Goal: Information Seeking & Learning: Compare options

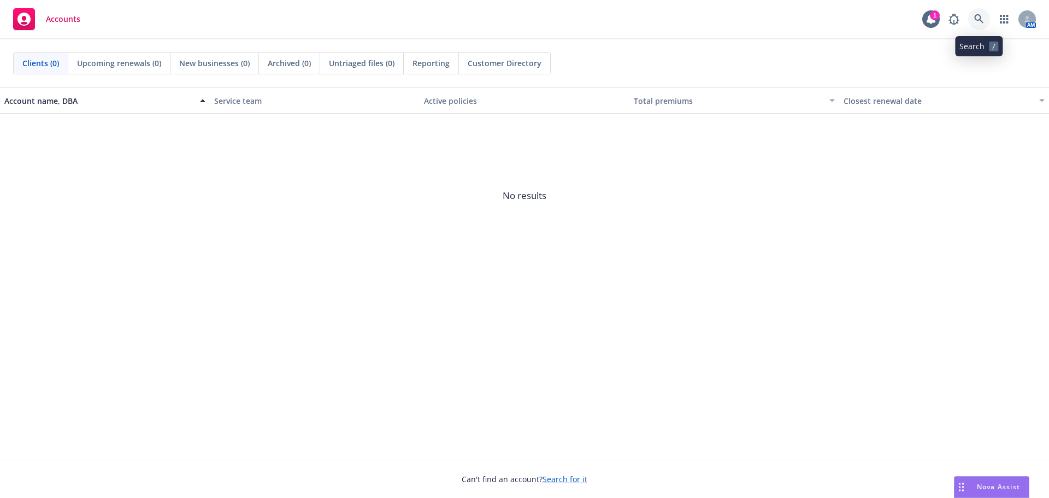
click at [986, 21] on link at bounding box center [979, 19] width 22 height 22
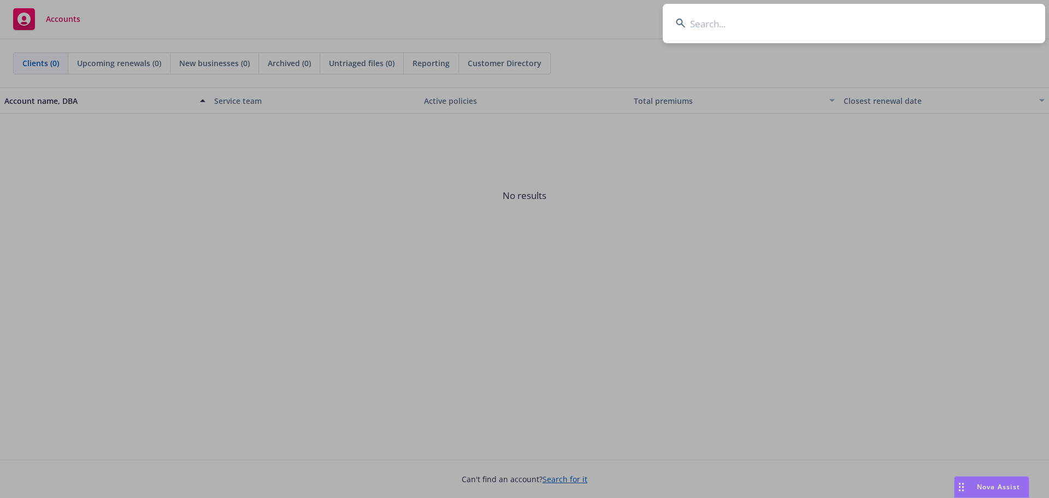
click at [710, 27] on input at bounding box center [854, 23] width 383 height 39
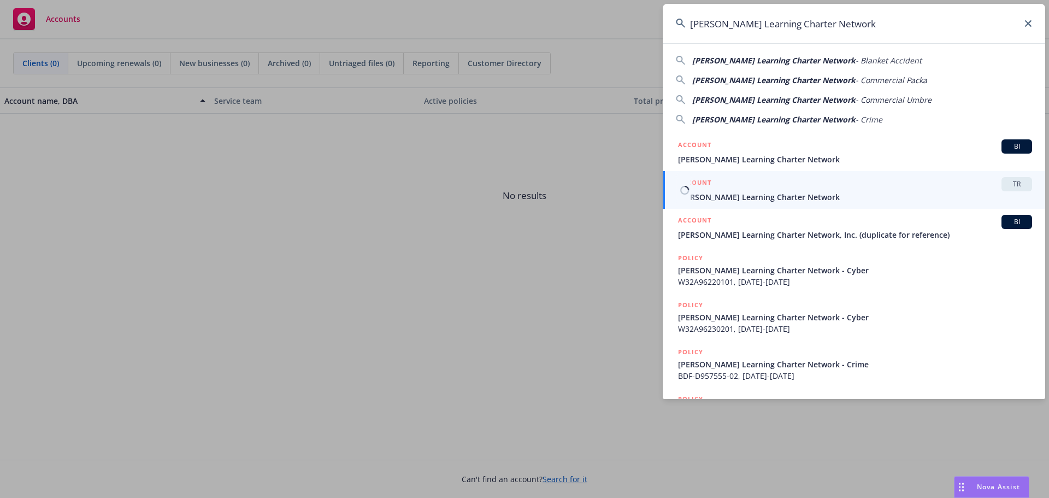
type input "[PERSON_NAME] Learning Charter Network"
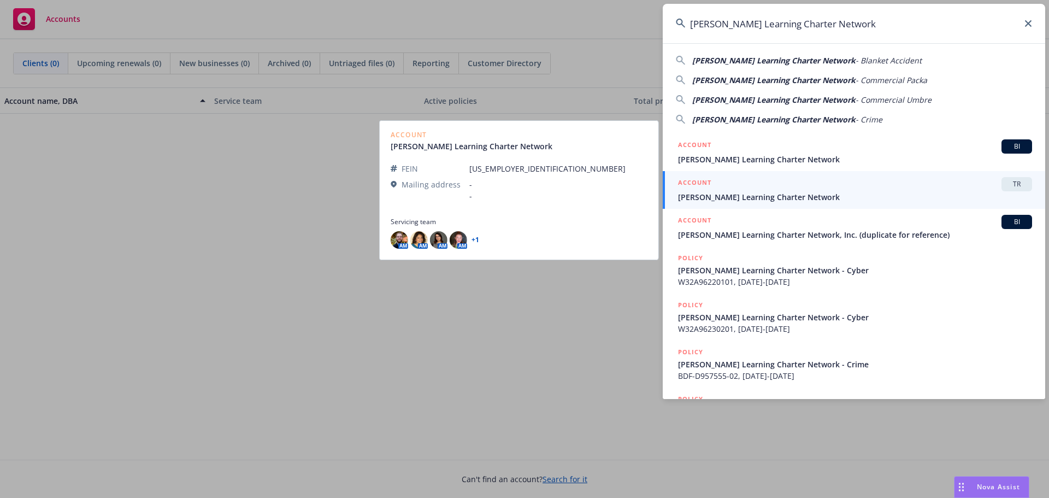
click at [797, 190] on div "ACCOUNT TR" at bounding box center [855, 184] width 354 height 14
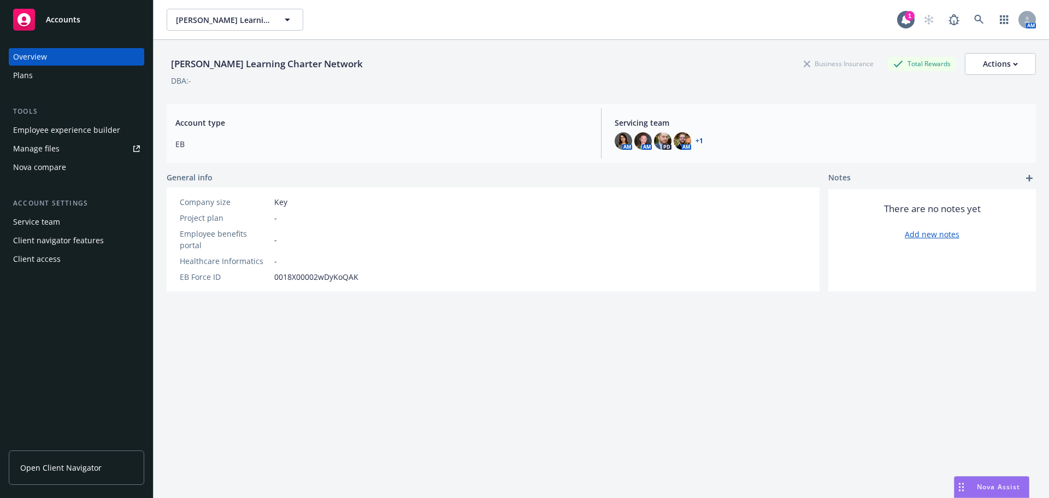
click at [27, 167] on div "Nova compare" at bounding box center [39, 166] width 53 height 17
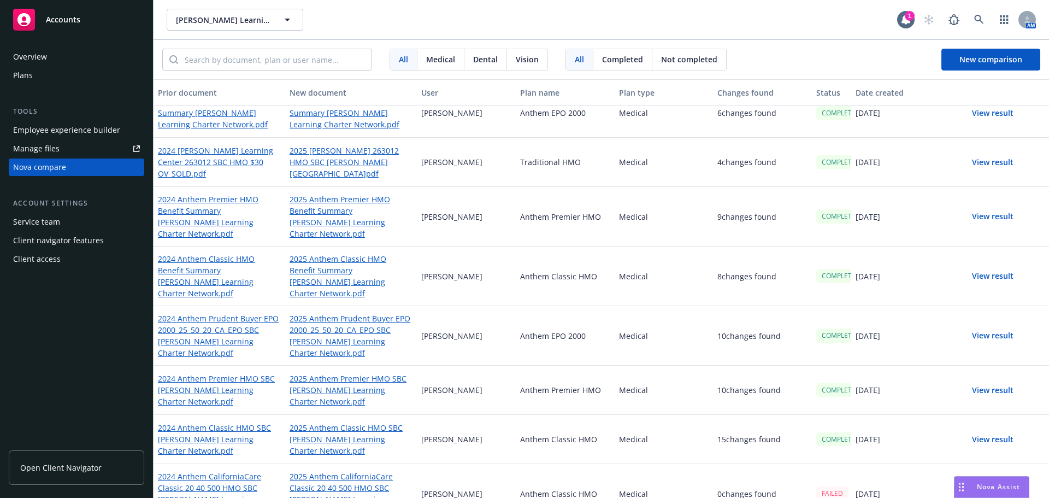
scroll to position [22, 0]
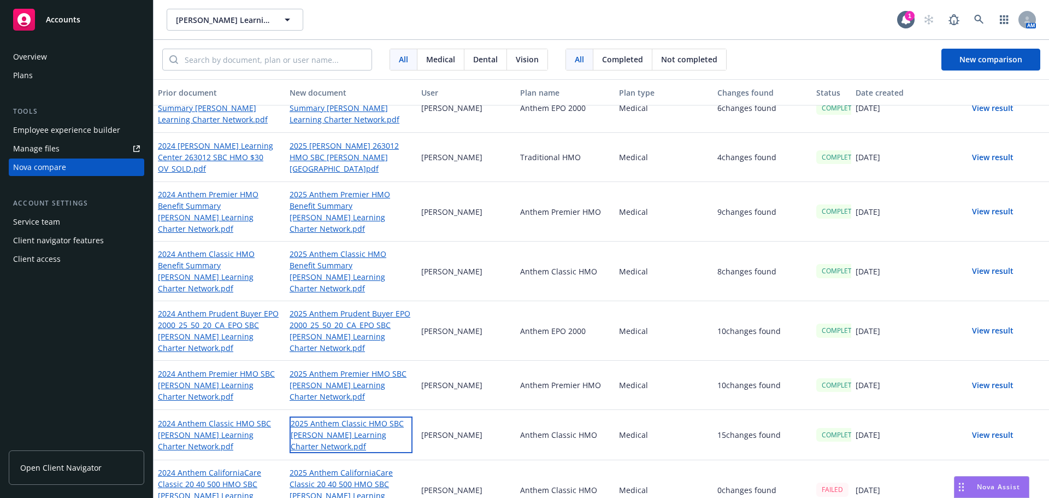
click at [311, 416] on link "2025 Anthem Classic HMO SBC [PERSON_NAME] Learning Charter Network.pdf" at bounding box center [351, 434] width 123 height 37
click at [359, 367] on link "2025 Anthem Premier HMO SBC [PERSON_NAME] Learning Charter Network.pdf" at bounding box center [351, 385] width 123 height 37
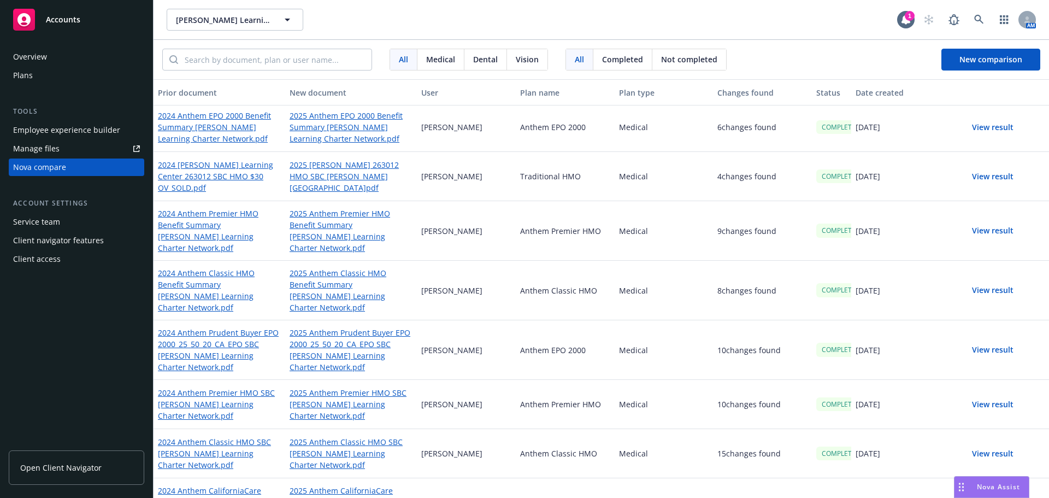
scroll to position [0, 0]
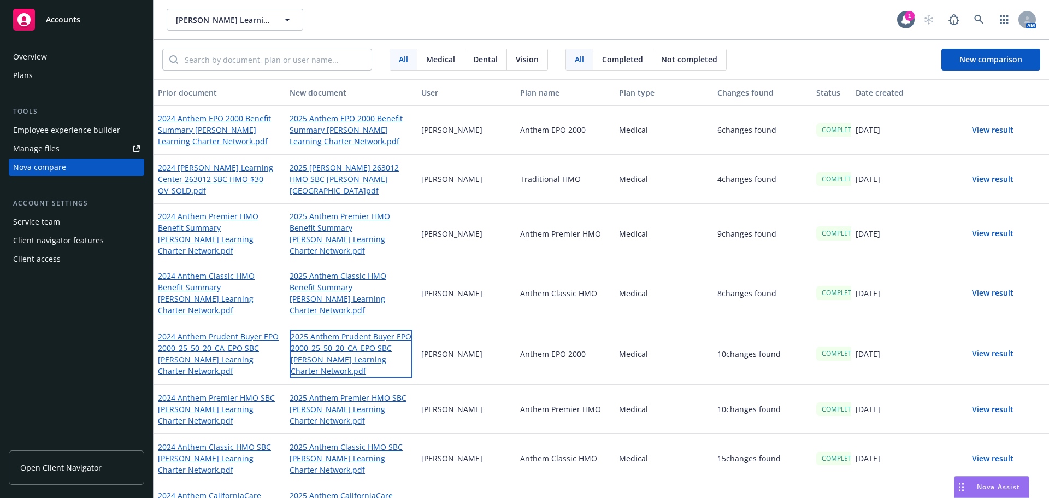
click at [337, 330] on link "2025 Anthem Prudent Buyer EPO 2000_25_50_20_CA_EPO SBC [PERSON_NAME] Learning C…" at bounding box center [351, 354] width 123 height 48
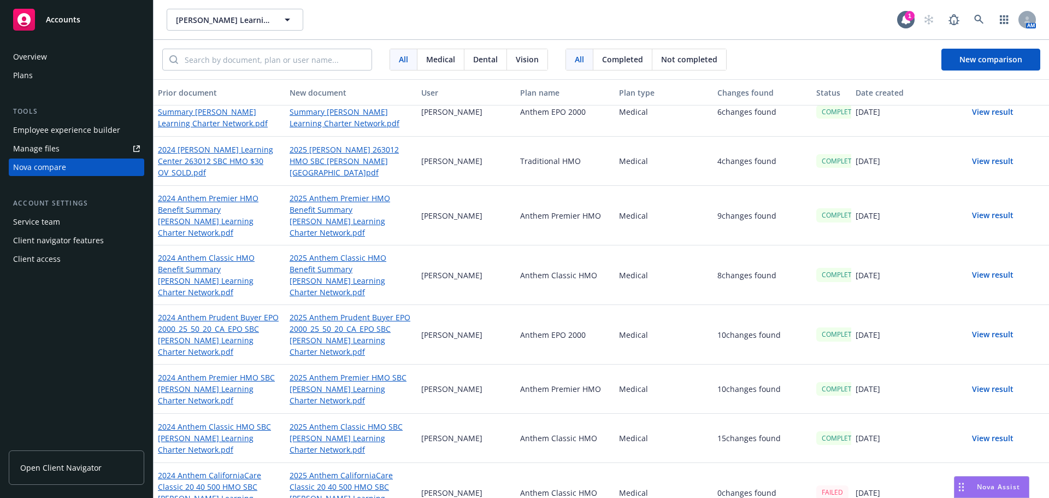
scroll to position [22, 0]
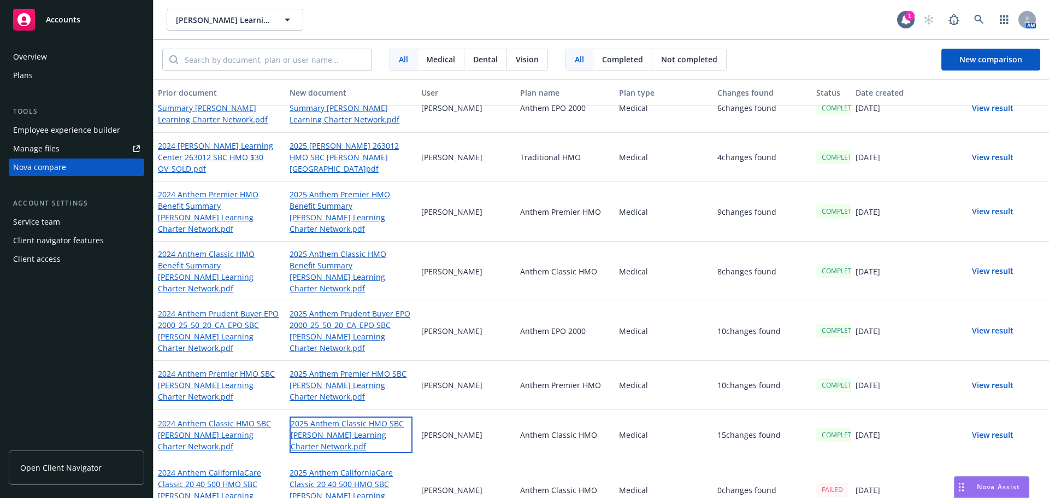
click at [352, 416] on link "2025 Anthem Classic HMO SBC [PERSON_NAME] Learning Charter Network.pdf" at bounding box center [351, 434] width 123 height 37
click at [986, 424] on button "View result" at bounding box center [993, 435] width 77 height 22
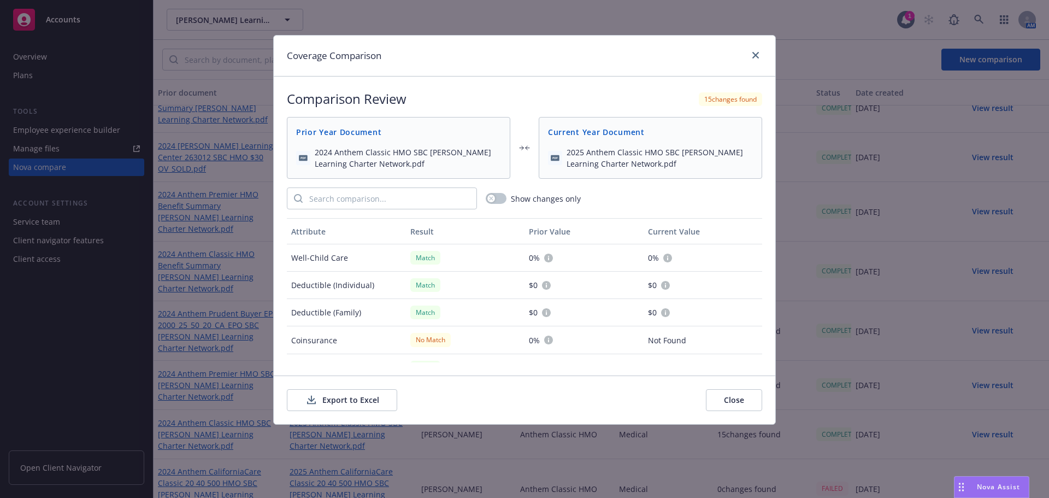
click at [355, 399] on button "Export to Excel" at bounding box center [342, 400] width 110 height 22
click at [336, 399] on button "Export to Excel" at bounding box center [342, 400] width 110 height 22
click at [752, 57] on icon "close" at bounding box center [755, 55] width 7 height 7
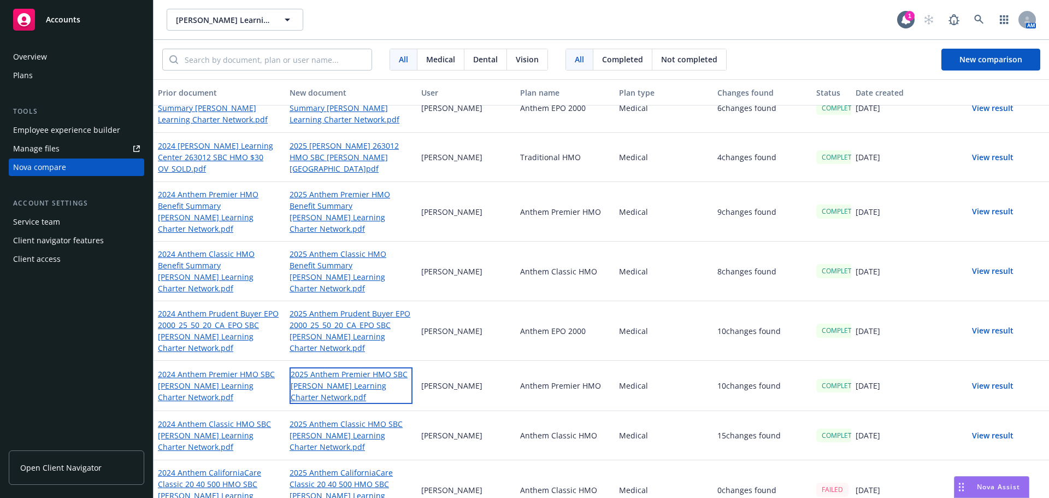
click at [333, 367] on link "2025 Anthem Premier HMO SBC [PERSON_NAME] Learning Charter Network.pdf" at bounding box center [351, 385] width 123 height 37
click at [349, 308] on link "2025 Anthem Prudent Buyer EPO 2000_25_50_20_CA_EPO SBC [PERSON_NAME] Learning C…" at bounding box center [351, 332] width 123 height 48
